Goal: Check status: Check status

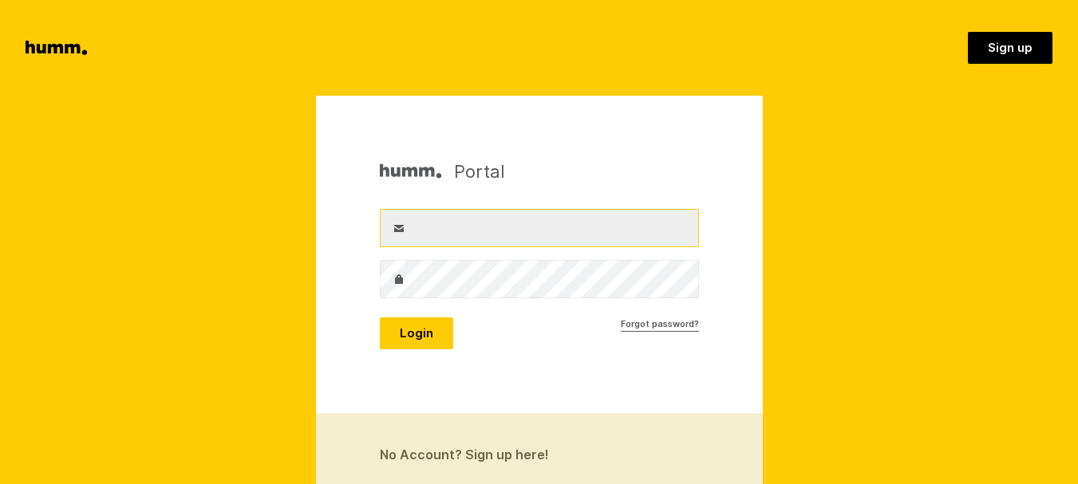
click at [445, 230] on input "Username" at bounding box center [539, 228] width 319 height 38
type input "info@goldenhive.co.nz"
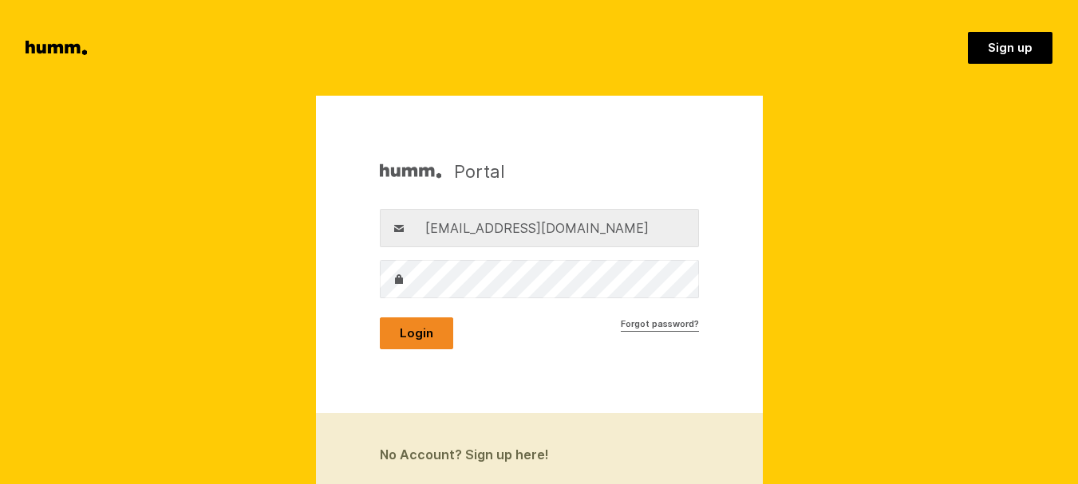
click at [423, 322] on button "Login" at bounding box center [416, 334] width 73 height 32
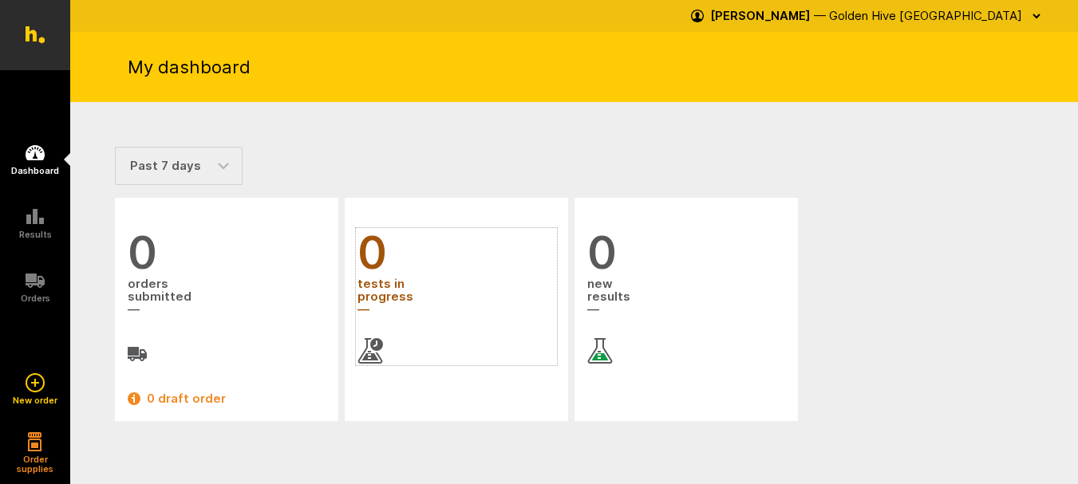
click at [379, 289] on span "tests in progress" at bounding box center [456, 297] width 198 height 43
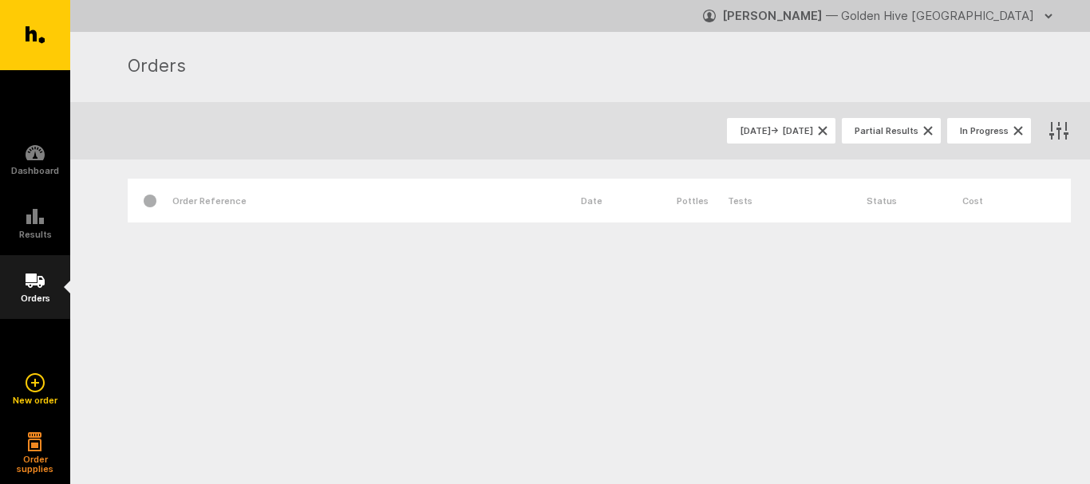
click at [43, 294] on h5 "Orders" at bounding box center [36, 299] width 30 height 10
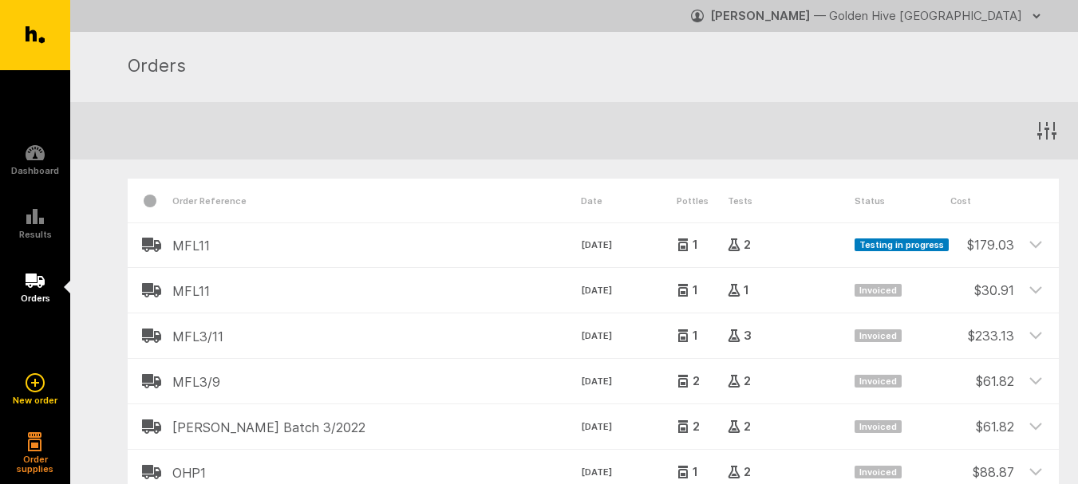
click at [199, 245] on h2 "MFL11" at bounding box center [376, 246] width 408 height 14
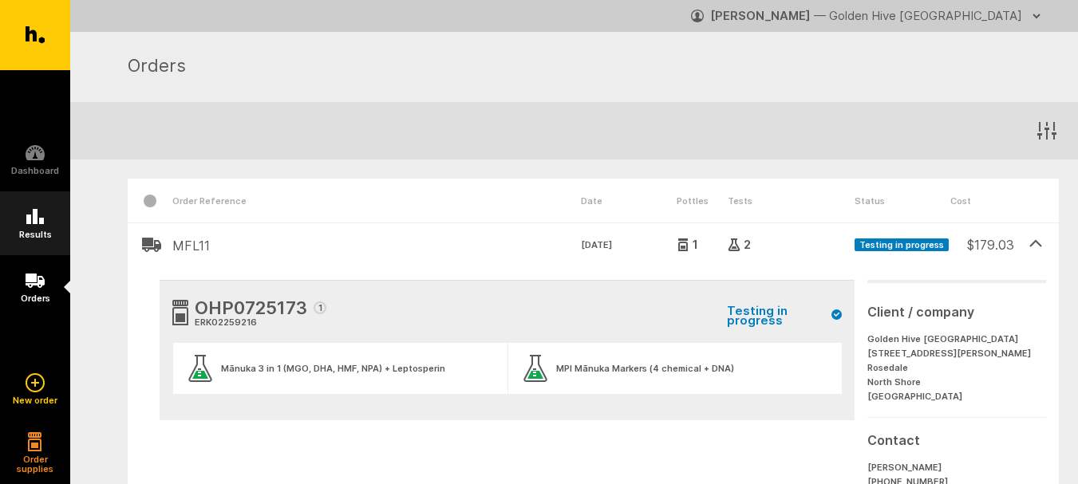
click at [40, 227] on link "Results" at bounding box center [35, 223] width 70 height 64
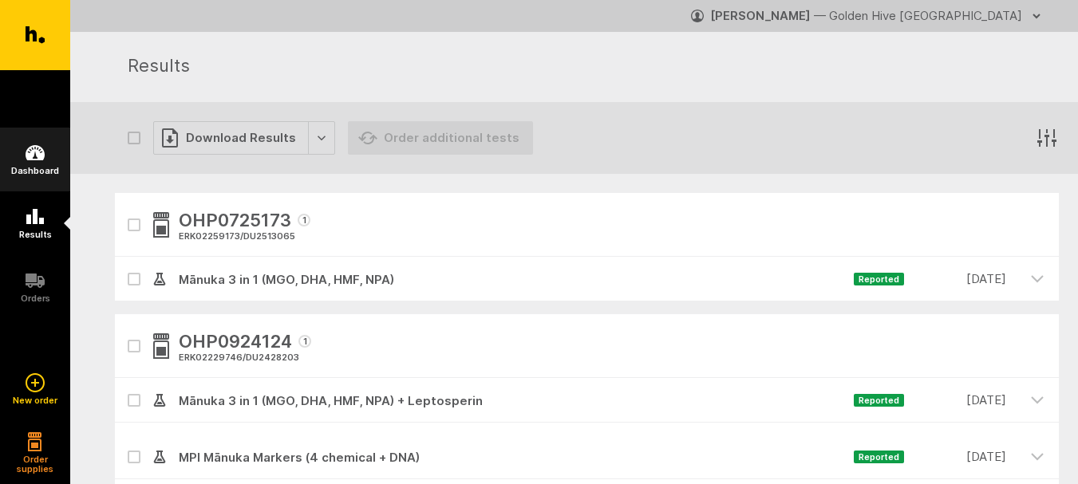
click at [29, 164] on link "Dashboard" at bounding box center [35, 160] width 70 height 64
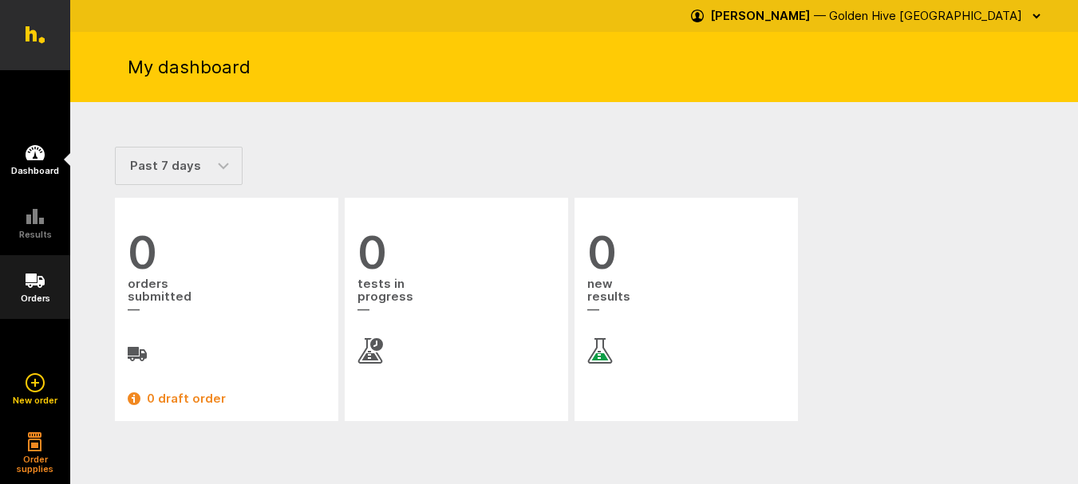
click at [22, 271] on link "Orders" at bounding box center [35, 287] width 70 height 64
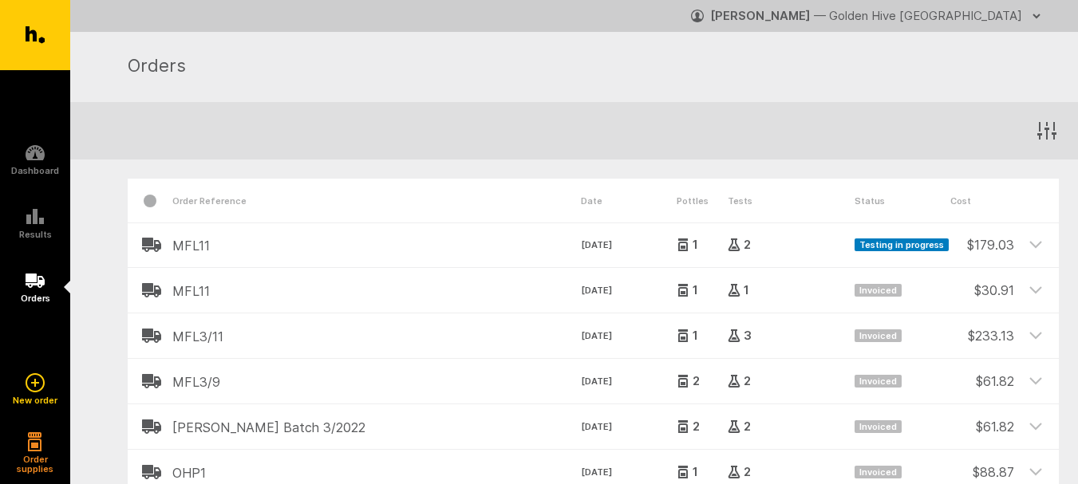
click at [187, 248] on h2 "MFL11" at bounding box center [376, 246] width 408 height 14
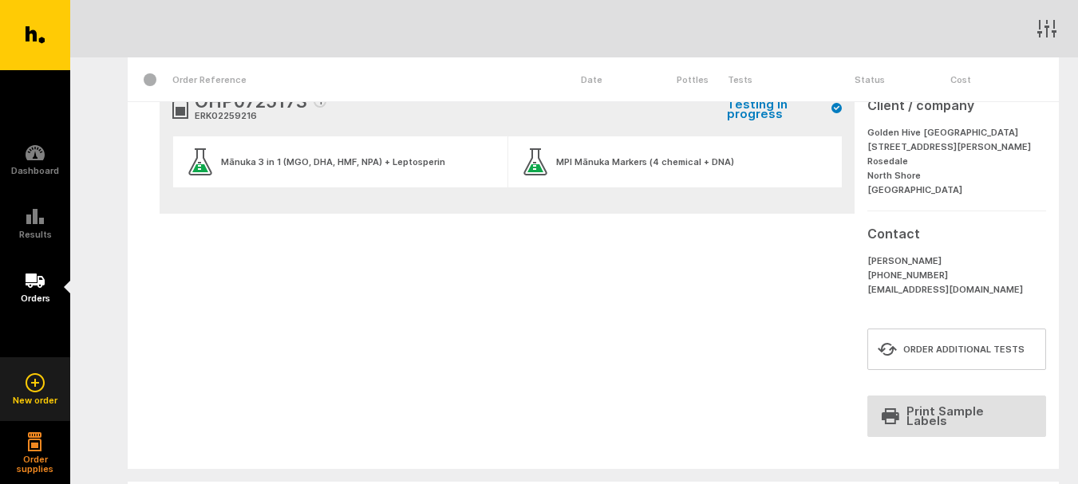
scroll to position [80, 0]
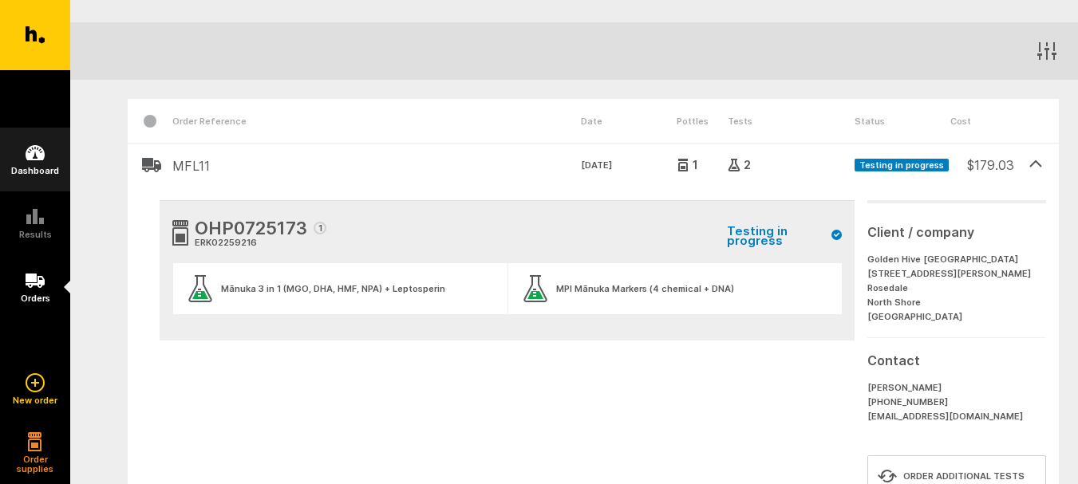
click at [38, 167] on h5 "Dashboard" at bounding box center [35, 171] width 48 height 10
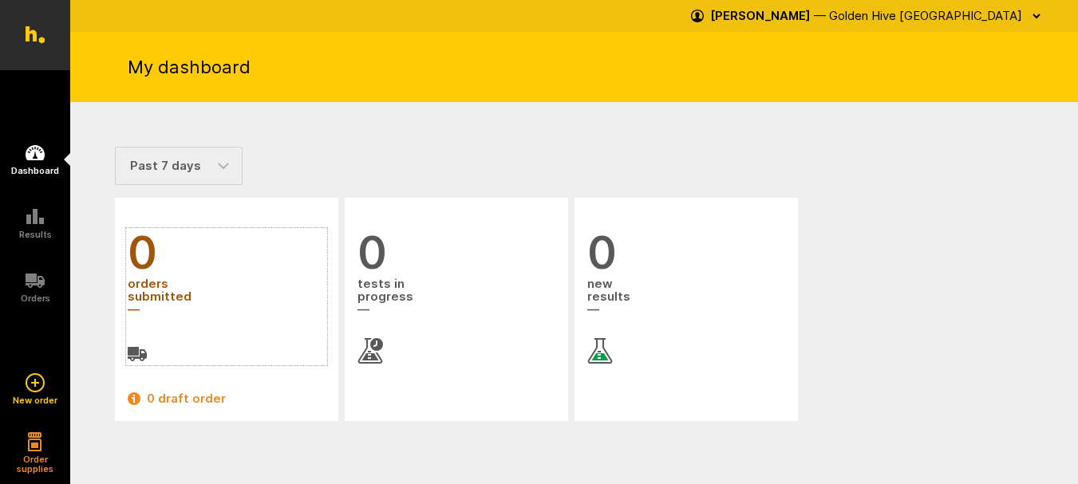
click at [139, 252] on span "0" at bounding box center [227, 253] width 198 height 46
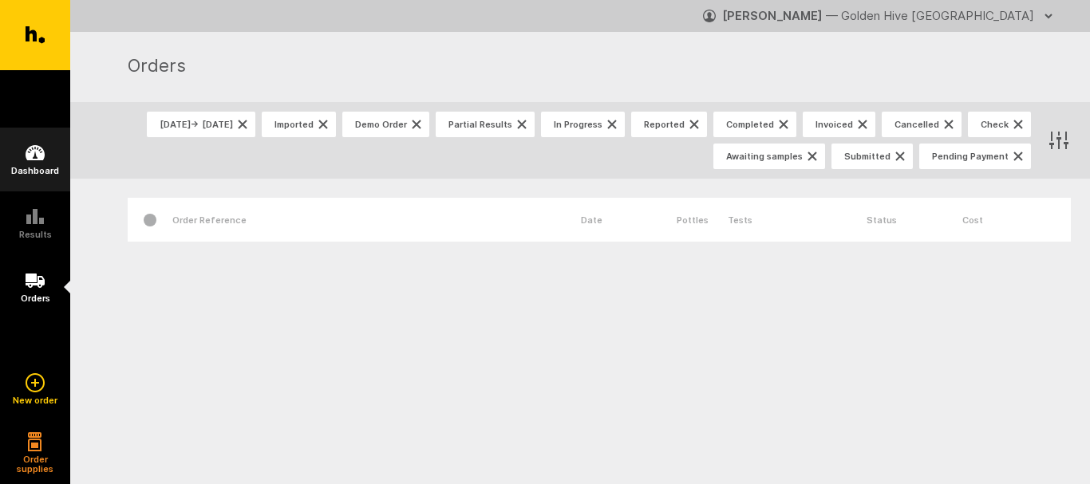
click at [34, 172] on h5 "Dashboard" at bounding box center [35, 171] width 48 height 10
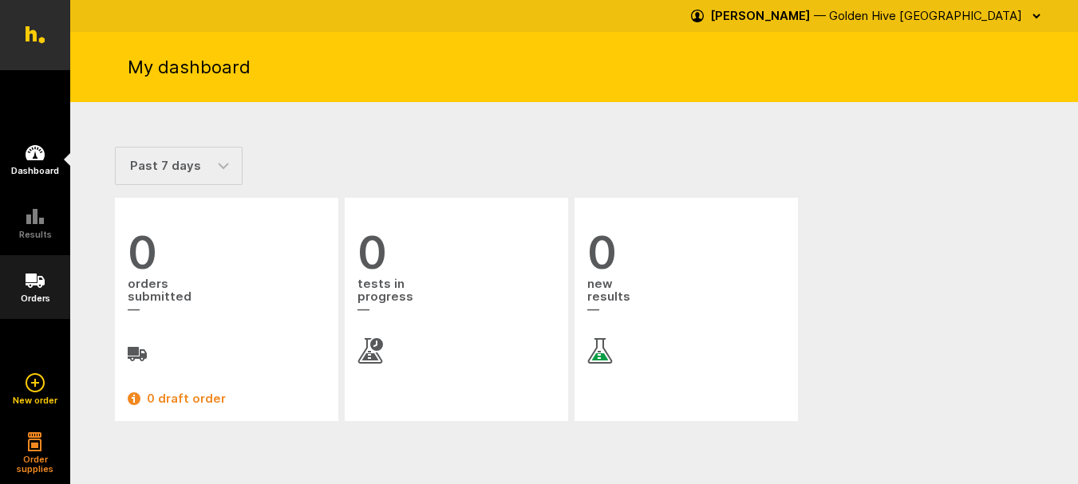
click at [45, 284] on link "Orders" at bounding box center [35, 287] width 70 height 64
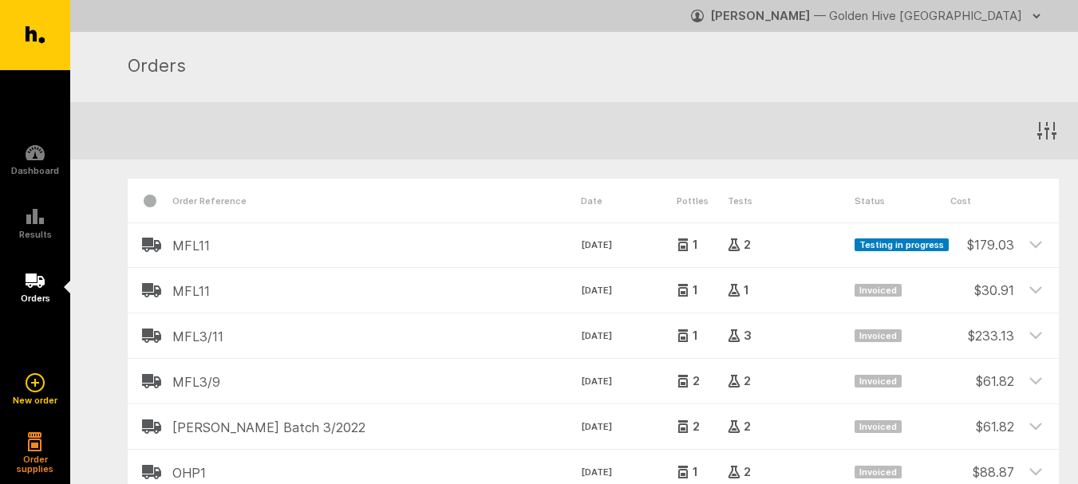
drag, startPoint x: 909, startPoint y: 267, endPoint x: 898, endPoint y: 272, distance: 11.4
click at [1012, 19] on span "— Golden Hive New Zealand" at bounding box center [918, 15] width 208 height 15
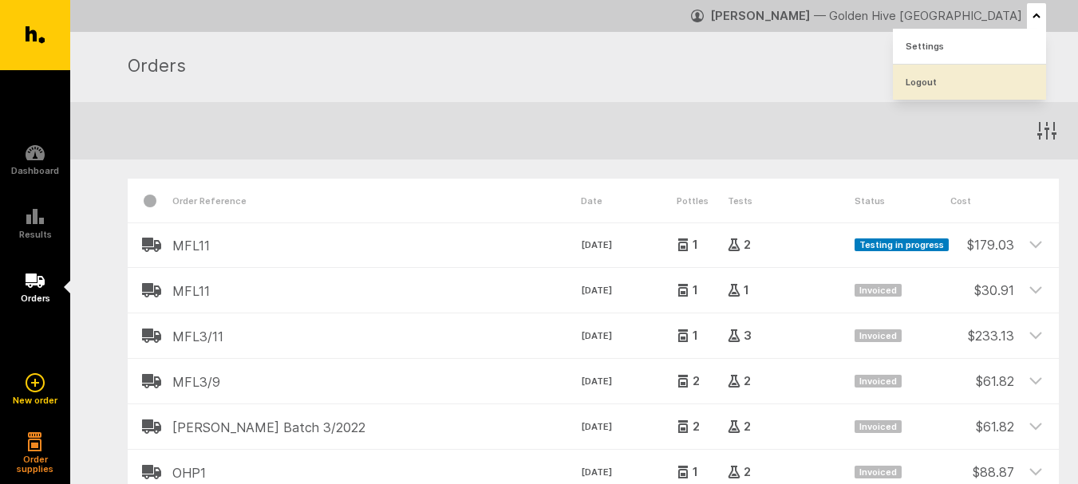
click at [959, 78] on link "Logout" at bounding box center [969, 82] width 153 height 35
